Goal: Navigation & Orientation: Find specific page/section

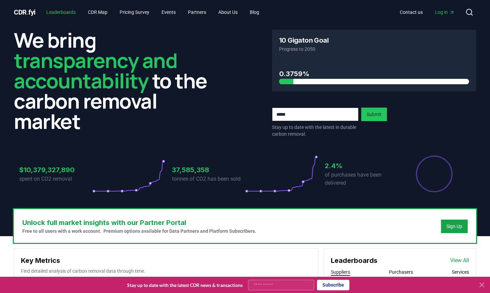
click at [59, 8] on link "Leaderboards" at bounding box center [61, 12] width 40 height 12
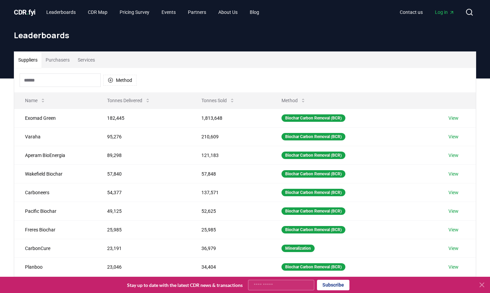
click at [58, 77] on input at bounding box center [60, 80] width 81 height 14
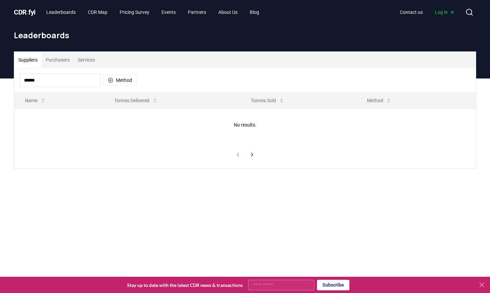
type input "******"
click at [443, 14] on span "Log in" at bounding box center [445, 12] width 20 height 7
click at [67, 11] on link "Leaderboards" at bounding box center [61, 12] width 40 height 12
click at [33, 14] on span "CDR . fyi" at bounding box center [25, 12] width 22 height 8
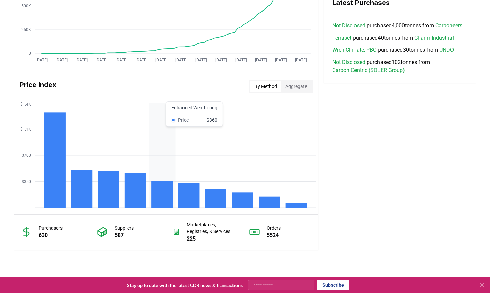
scroll to position [576, 0]
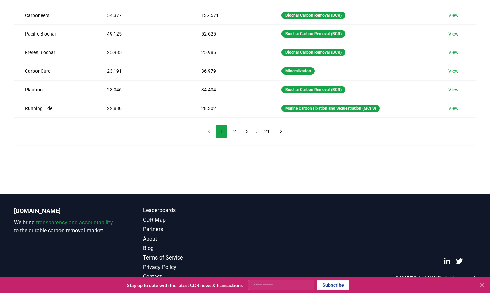
scroll to position [0, 0]
